Goal: Task Accomplishment & Management: Manage account settings

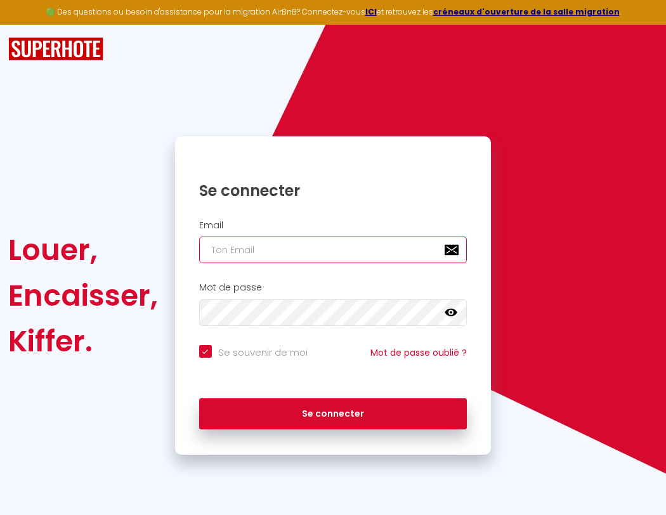
type input "s"
checkbox input "true"
type input "su"
checkbox input "true"
type input "sup"
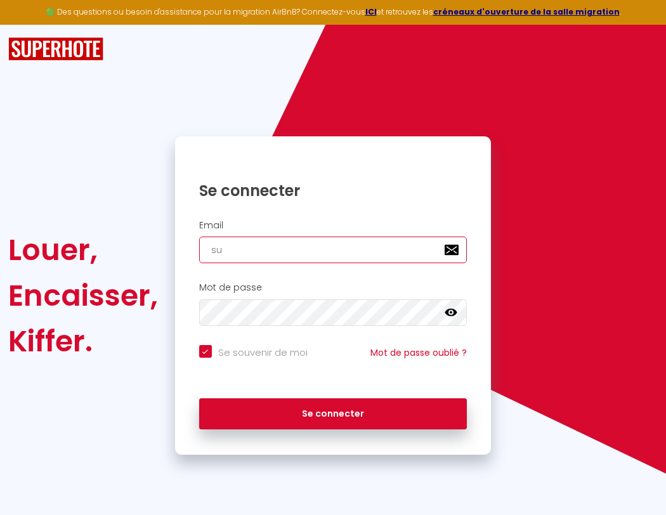
checkbox input "true"
type input "supe"
checkbox input "true"
type input "super"
checkbox input "true"
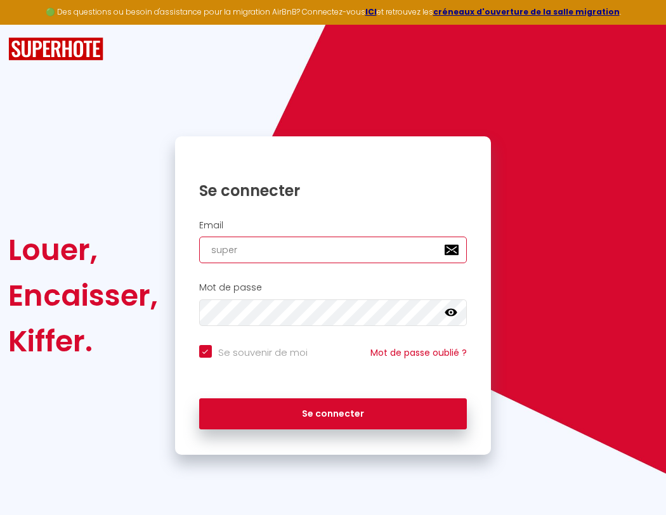
type input "superb"
checkbox input "true"
type input "superbo"
checkbox input "true"
type input "s"
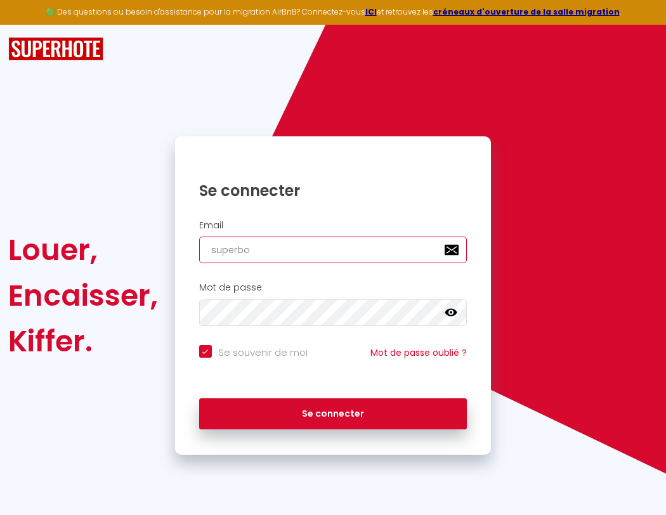
checkbox input "true"
type input "superbord"
checkbox input "true"
type input "superborde"
checkbox input "true"
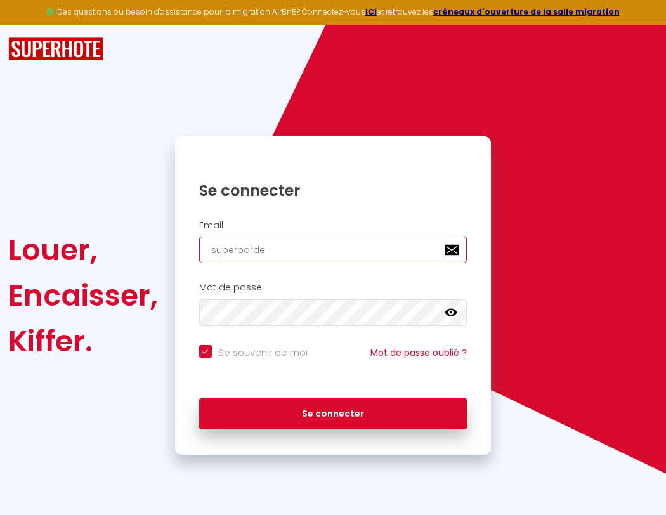
type input "superbordea"
checkbox input "true"
type input "superbordeau"
checkbox input "true"
type input "superbordeaux"
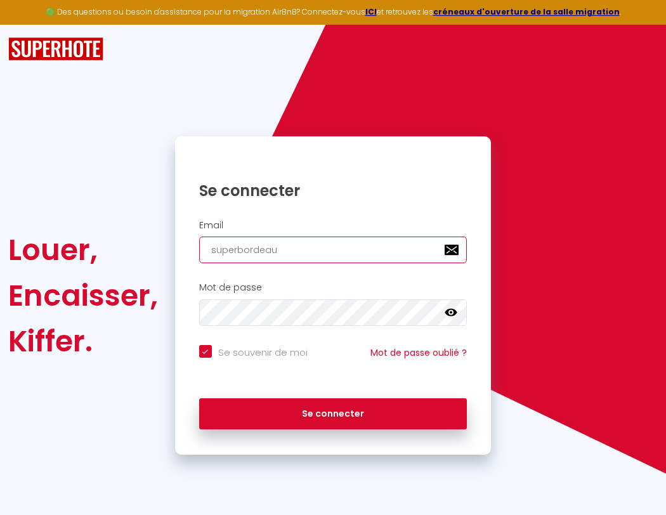
checkbox input "true"
type input "superbordeaux@"
checkbox input "true"
type input "s"
checkbox input "true"
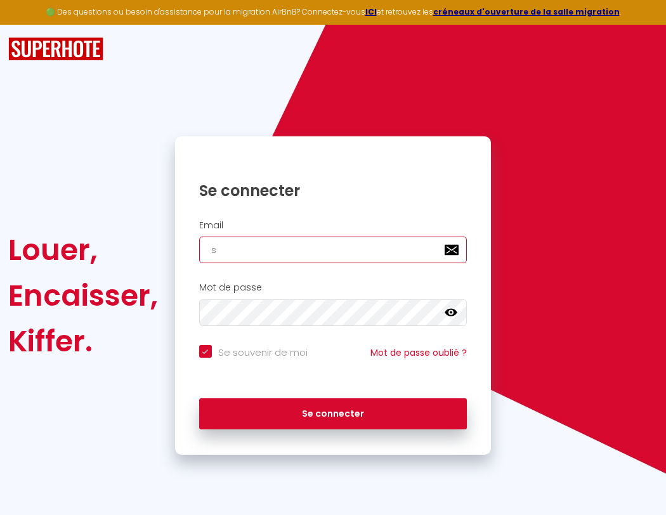
type input "superbordeaux@g"
checkbox input "true"
type input "superbordeaux@gm"
checkbox input "true"
type input "superbordeaux@gma"
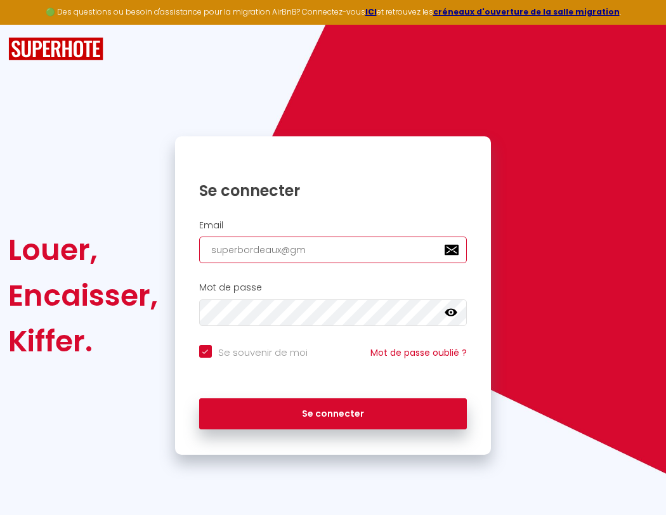
checkbox input "true"
type input "superbordeaux@gmai"
checkbox input "true"
type input "[EMAIL_ADDRESS]"
checkbox input "true"
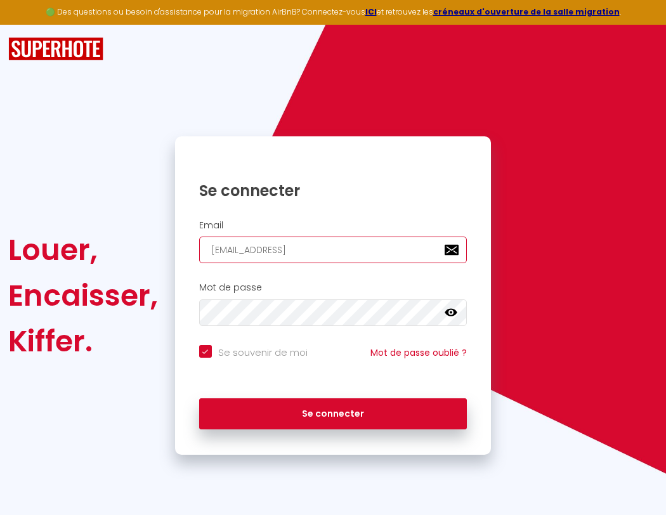
type input "[EMAIL_ADDRESS]."
checkbox input "true"
